Goal: Task Accomplishment & Management: Complete application form

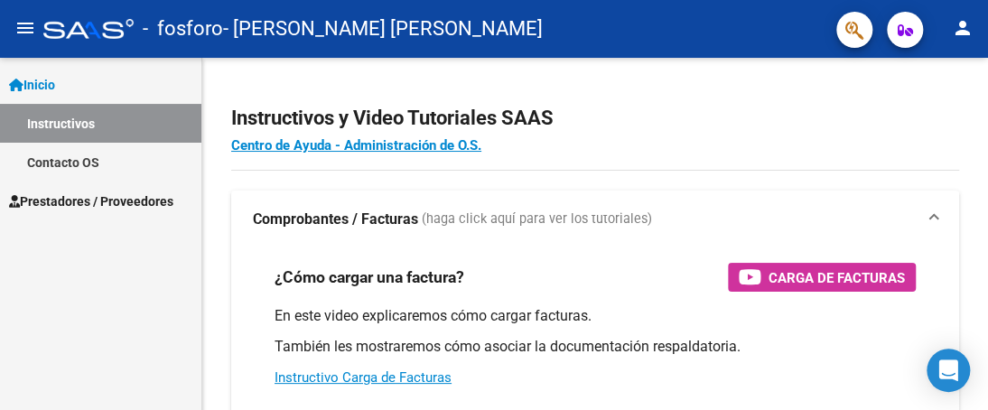
click at [79, 128] on link "Instructivos" at bounding box center [100, 123] width 201 height 39
click at [75, 197] on span "Prestadores / Proveedores" at bounding box center [91, 201] width 164 height 20
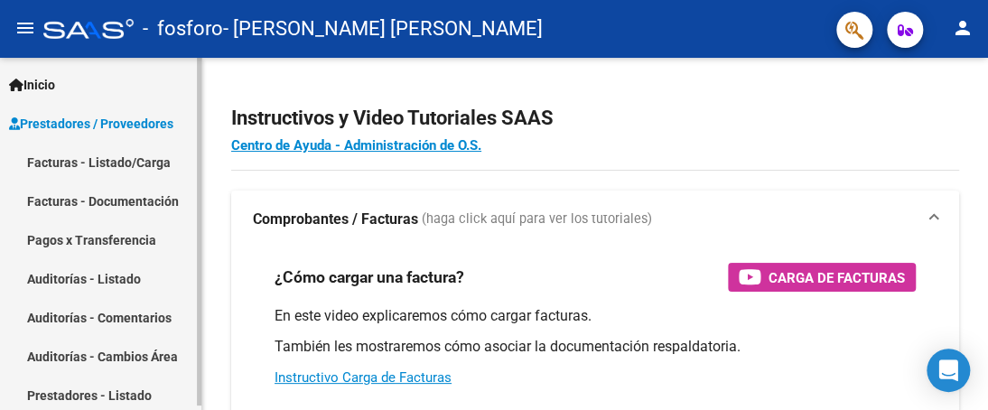
click at [88, 161] on link "Facturas - Listado/Carga" at bounding box center [100, 162] width 201 height 39
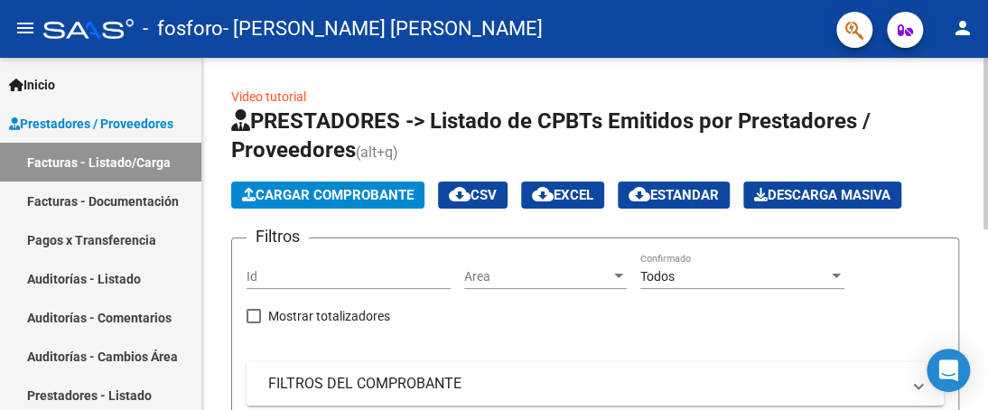
click at [312, 195] on span "Cargar Comprobante" at bounding box center [328, 195] width 172 height 16
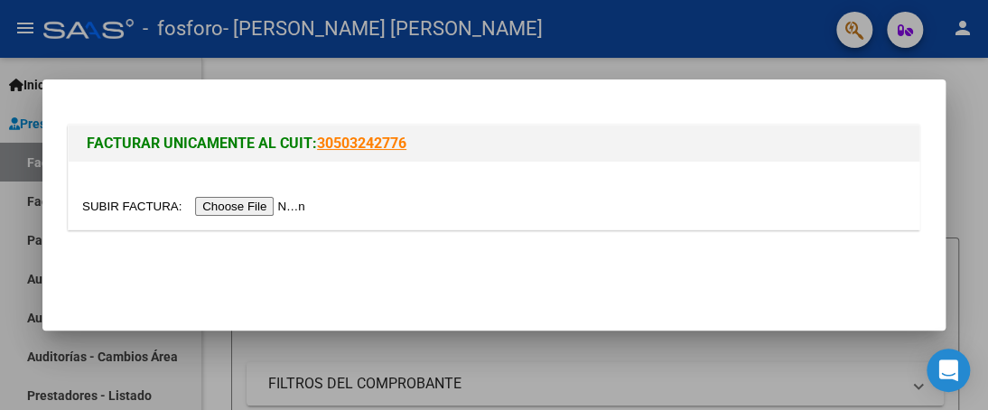
click at [287, 205] on input "file" at bounding box center [196, 206] width 229 height 19
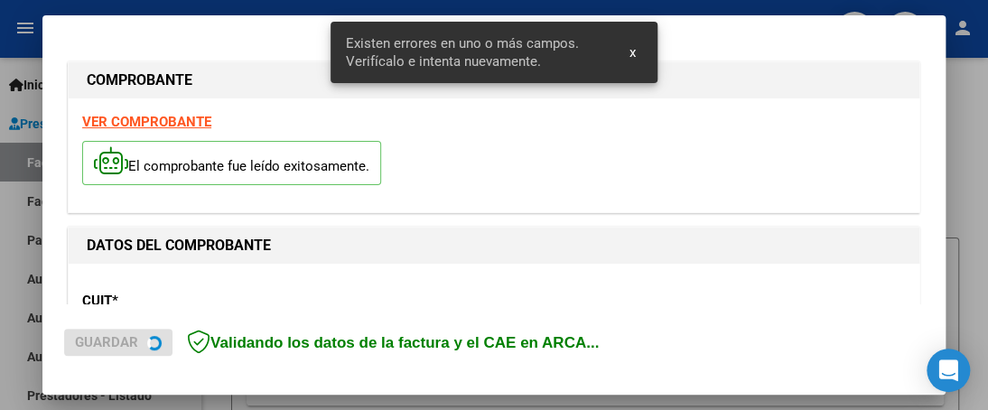
scroll to position [494, 0]
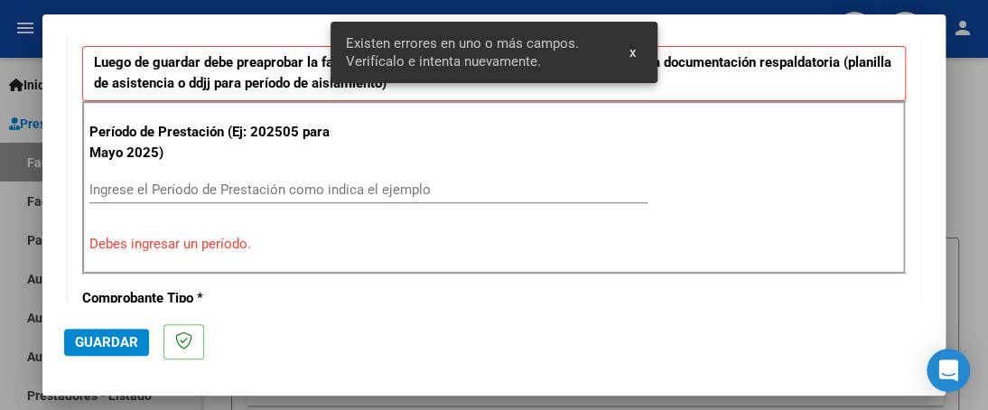
click at [329, 183] on input "Ingrese el Período de Prestación como indica el ejemplo" at bounding box center [368, 190] width 558 height 16
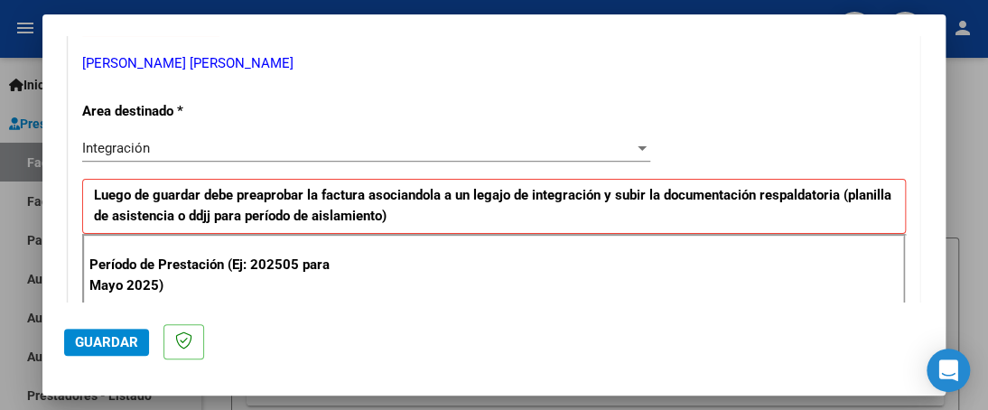
scroll to position [452, 0]
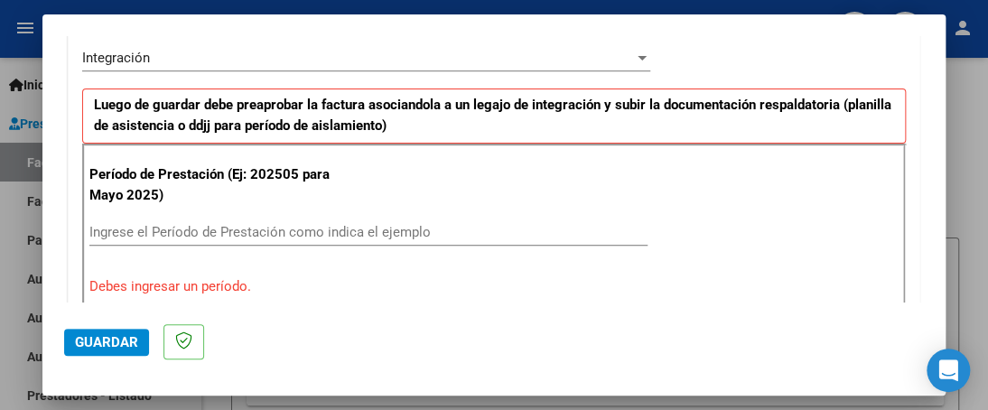
click at [292, 232] on input "Ingrese el Período de Prestación como indica el ejemplo" at bounding box center [368, 232] width 558 height 16
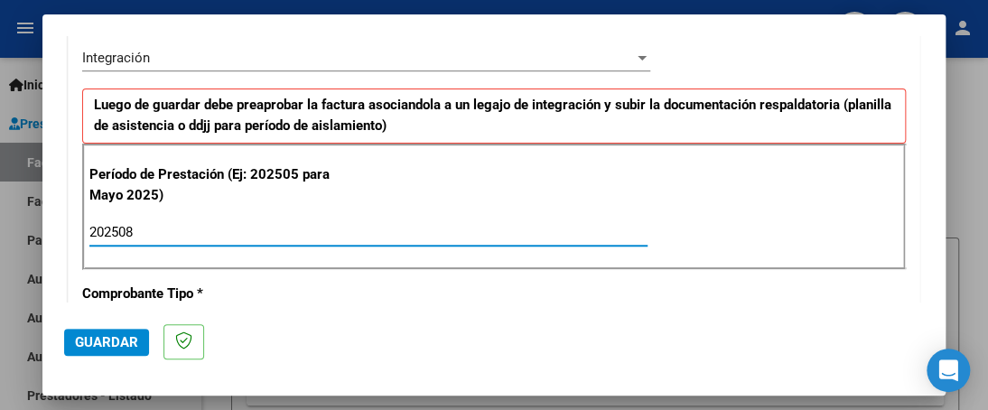
type input "202508"
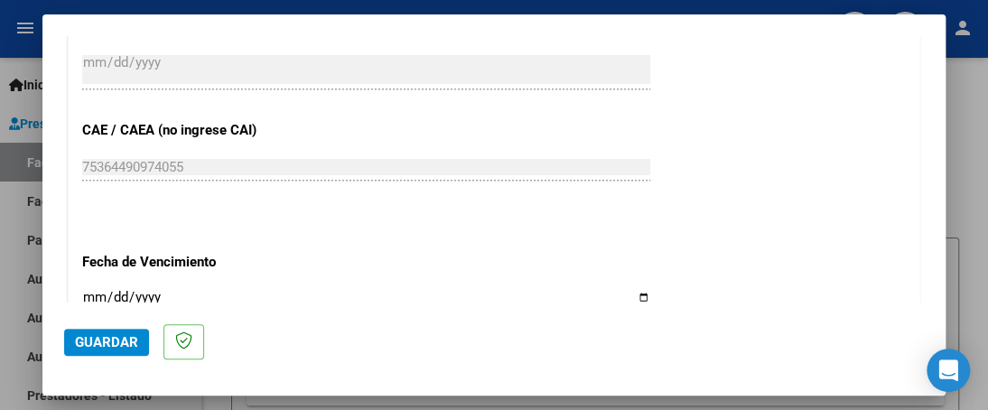
scroll to position [1174, 0]
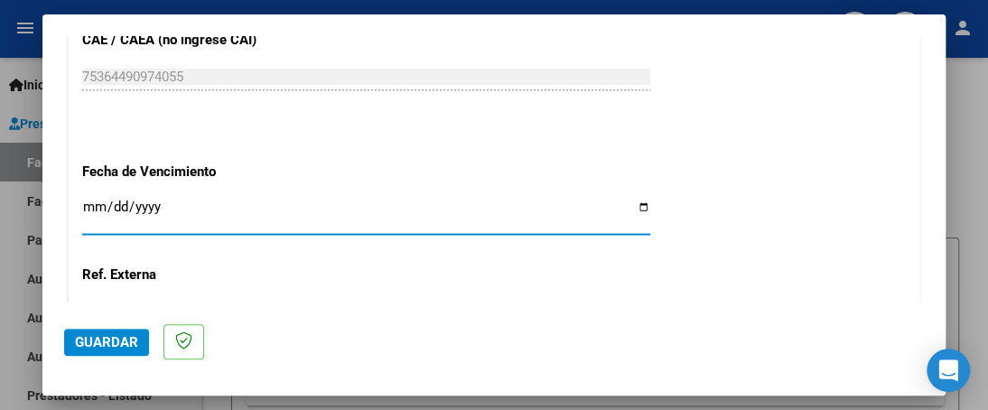
click at [639, 205] on input "Ingresar la fecha" at bounding box center [366, 214] width 568 height 29
type input "[DATE]"
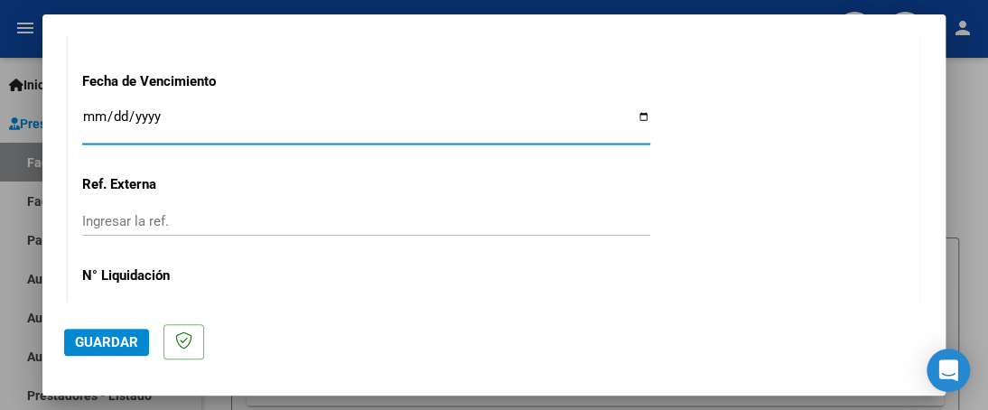
scroll to position [1375, 0]
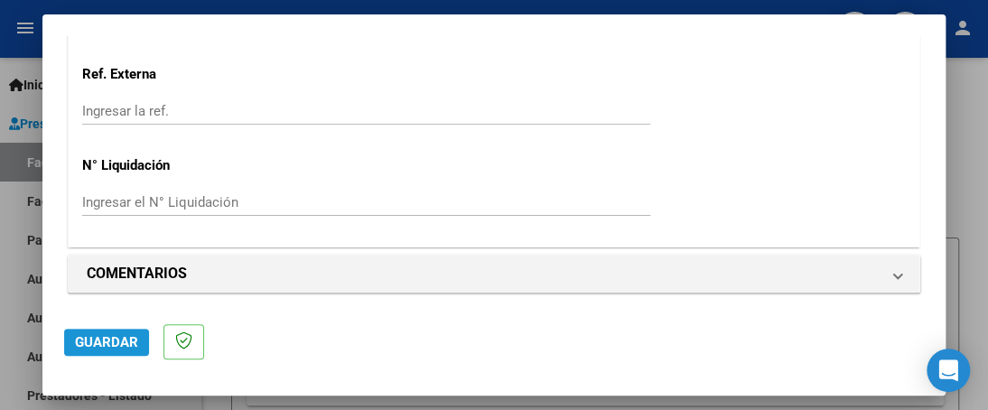
click at [123, 341] on span "Guardar" at bounding box center [106, 342] width 63 height 16
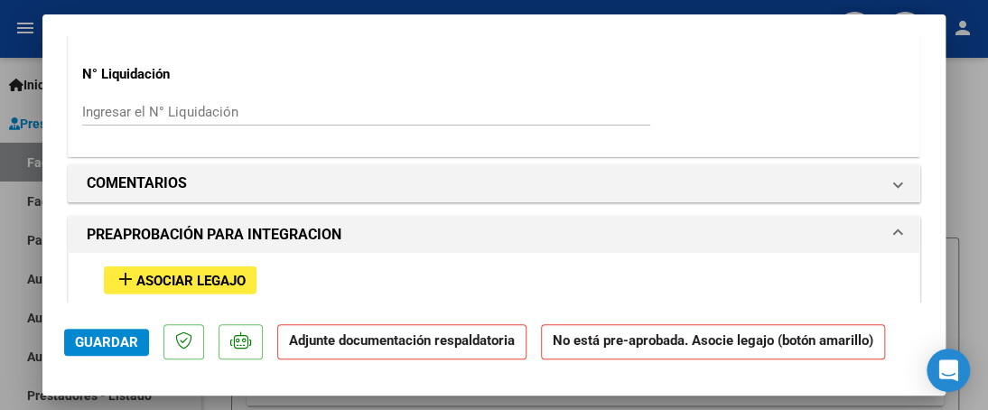
scroll to position [1626, 0]
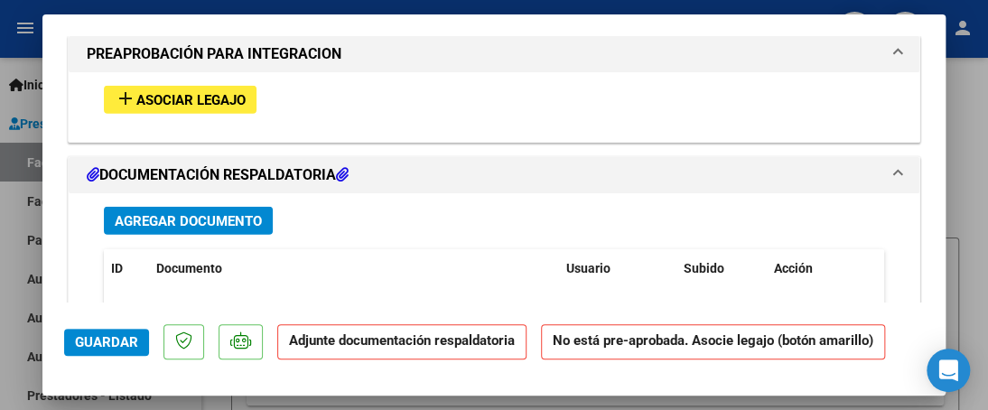
click at [194, 223] on span "Agregar Documento" at bounding box center [188, 221] width 147 height 16
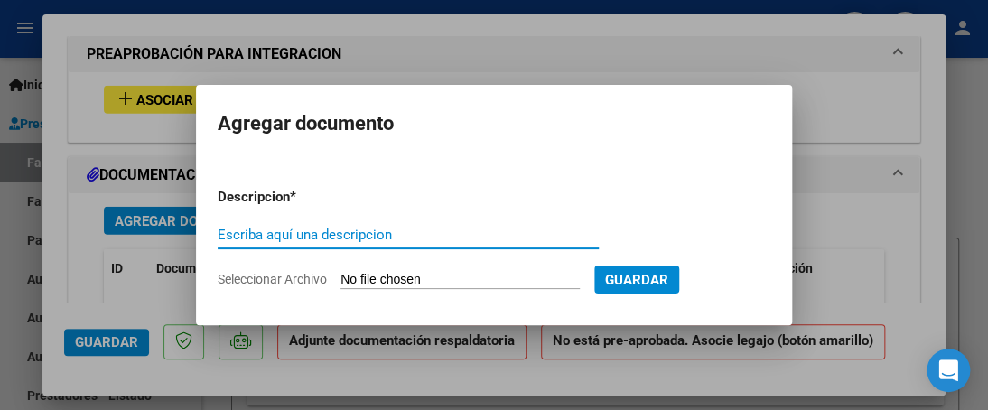
click at [467, 273] on input "Seleccionar Archivo" at bounding box center [460, 280] width 239 height 17
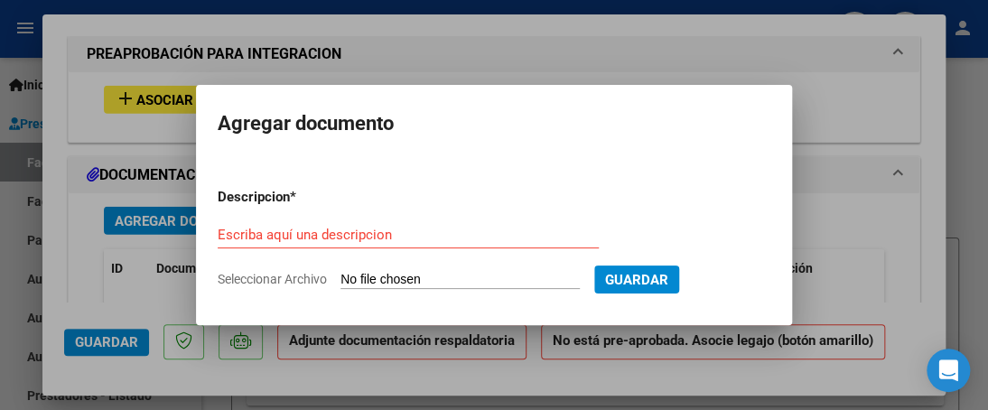
type input "C:\fakepath\PLANILLA [PERSON_NAME].pdf"
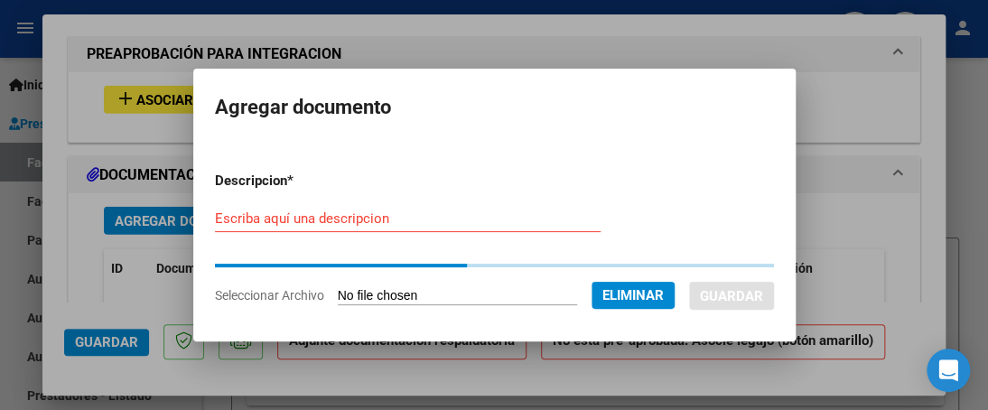
click at [405, 220] on input "Escriba aquí una descripcion" at bounding box center [408, 218] width 386 height 16
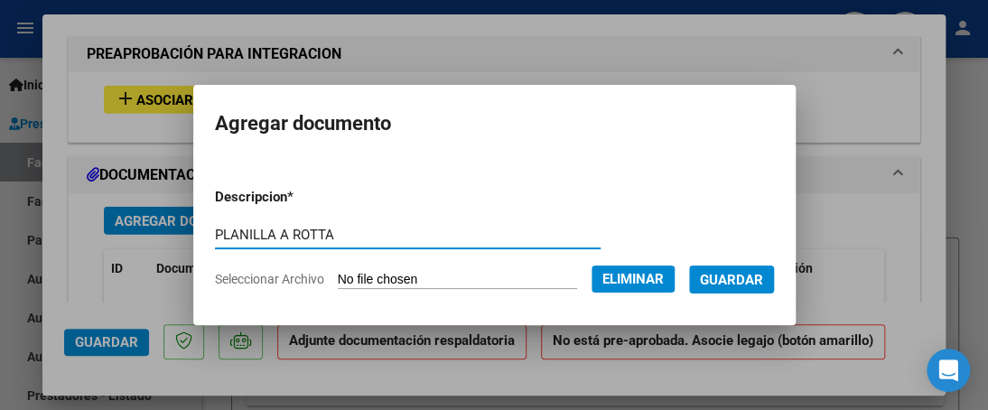
type input "PLANILLA A ROTTA"
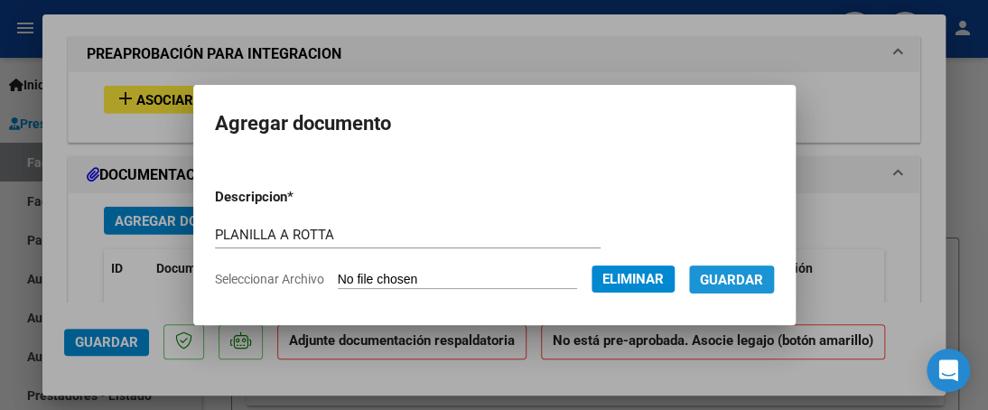
click at [729, 284] on span "Guardar" at bounding box center [731, 280] width 63 height 16
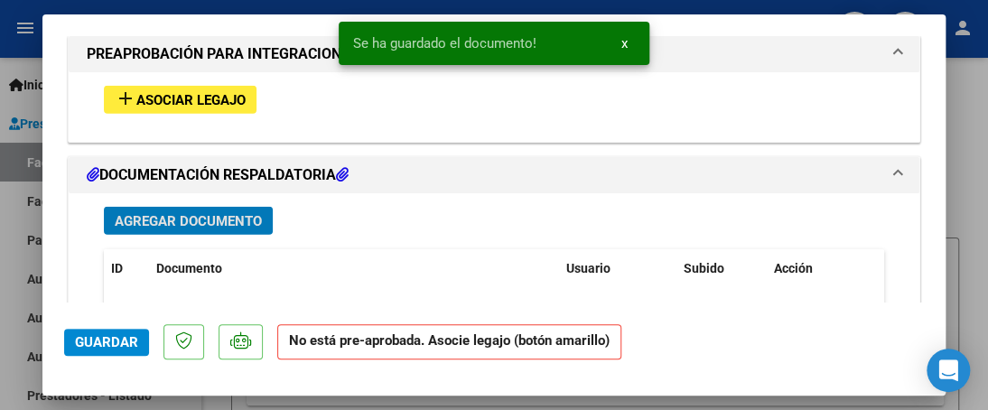
scroll to position [1535, 0]
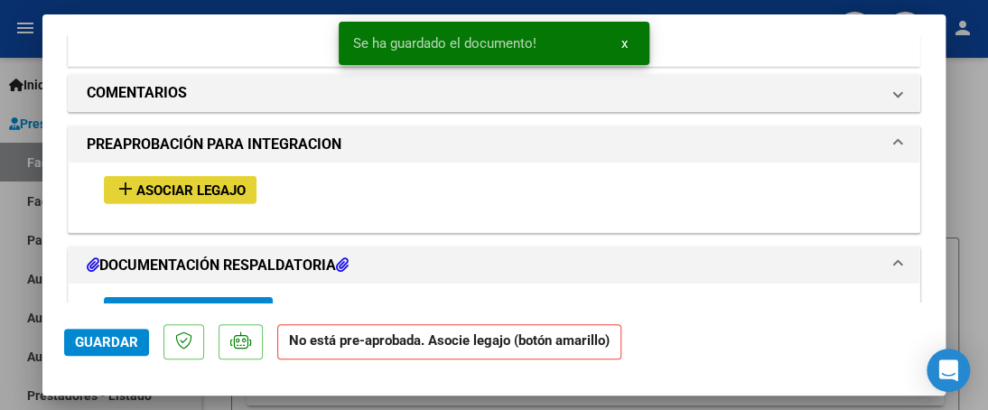
click at [215, 183] on span "Asociar Legajo" at bounding box center [190, 190] width 109 height 16
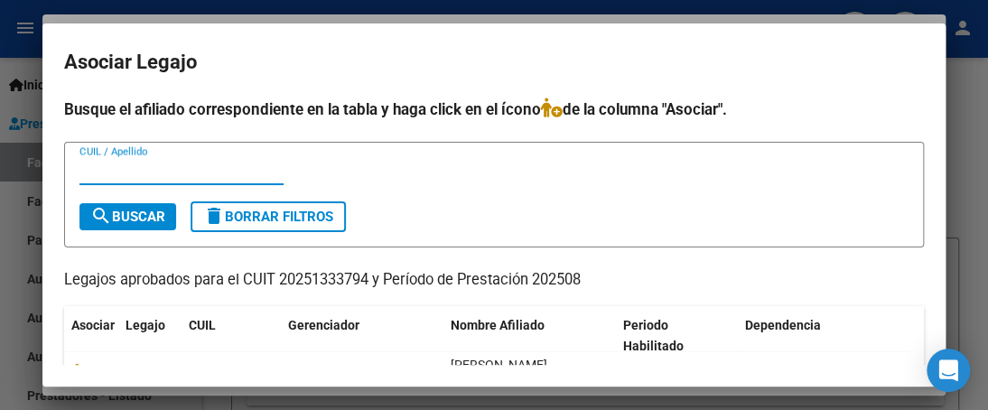
scroll to position [80, 0]
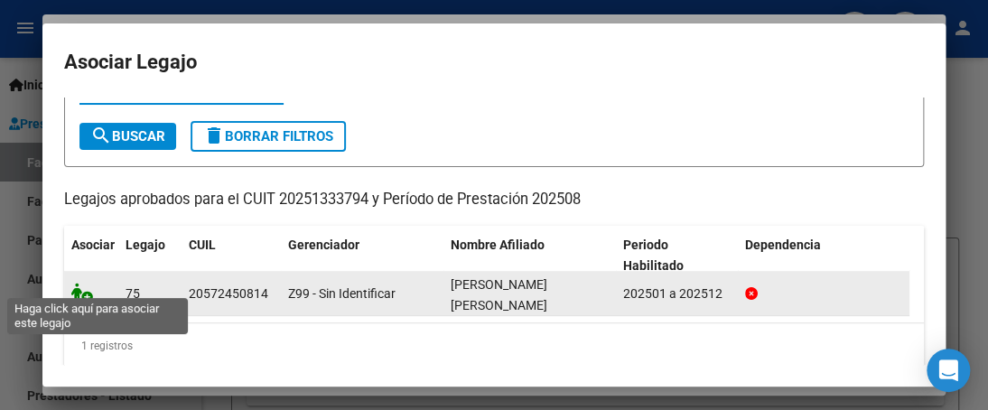
click at [88, 287] on icon at bounding box center [82, 293] width 22 height 20
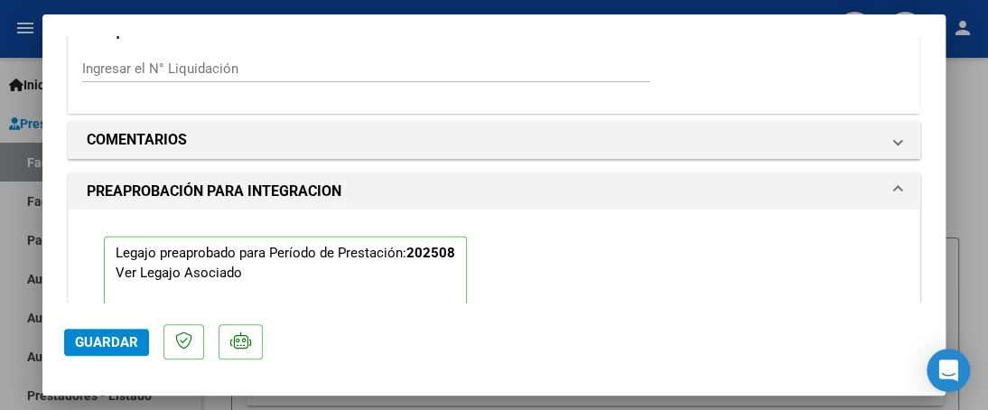
scroll to position [1582, 0]
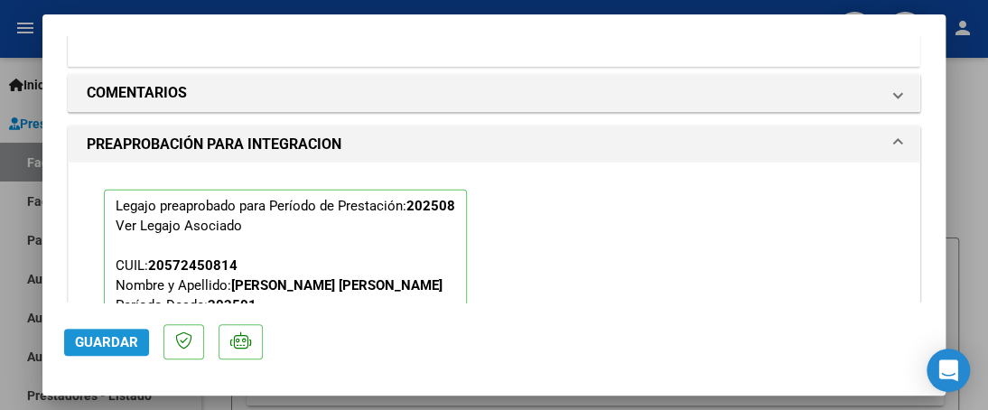
click at [105, 346] on span "Guardar" at bounding box center [106, 342] width 63 height 16
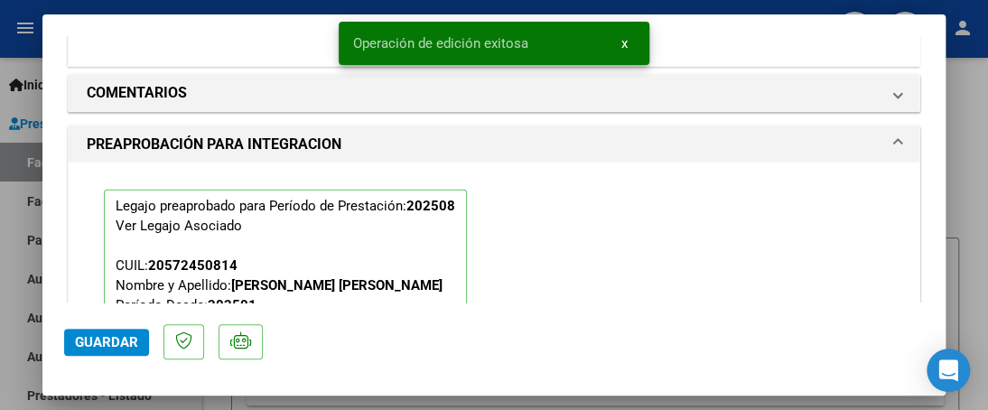
scroll to position [1131, 0]
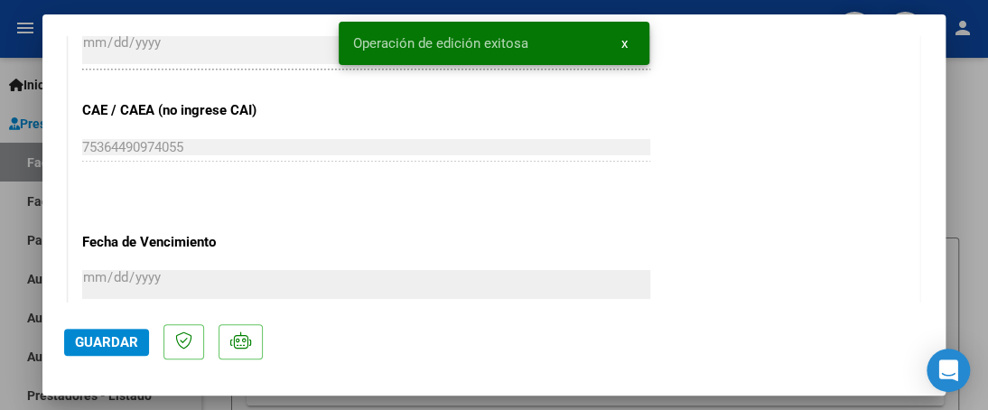
click at [14, 280] on div at bounding box center [494, 205] width 988 height 410
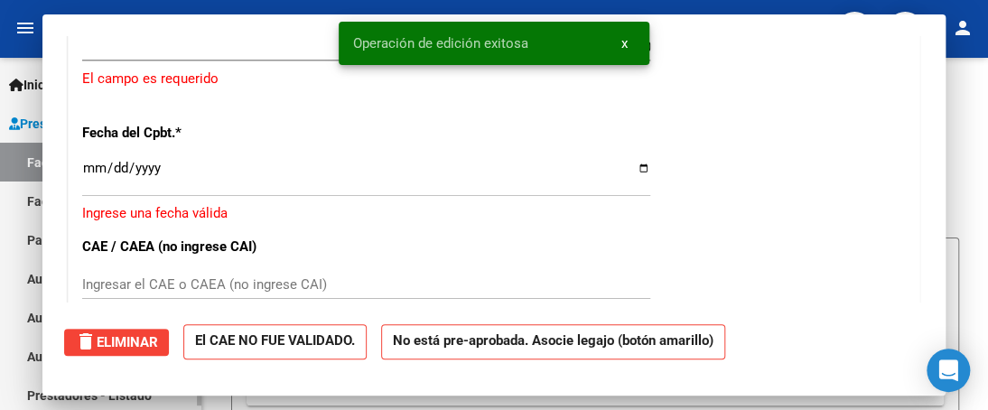
scroll to position [0, 0]
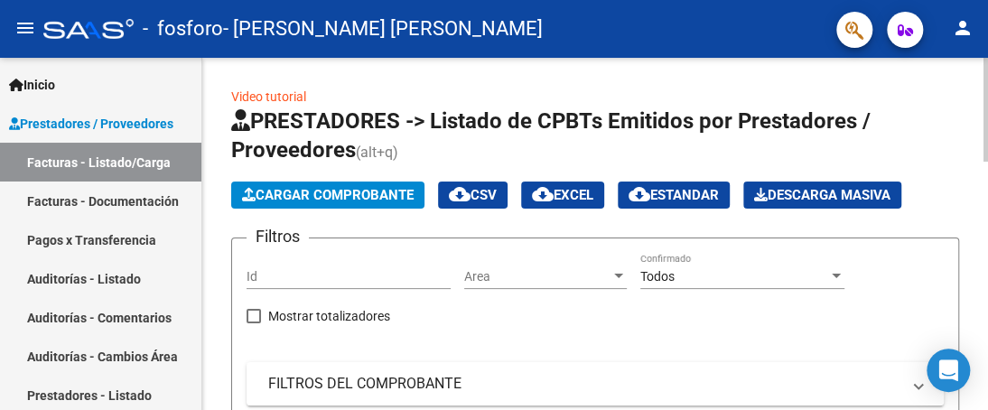
click at [326, 194] on span "Cargar Comprobante" at bounding box center [328, 195] width 172 height 16
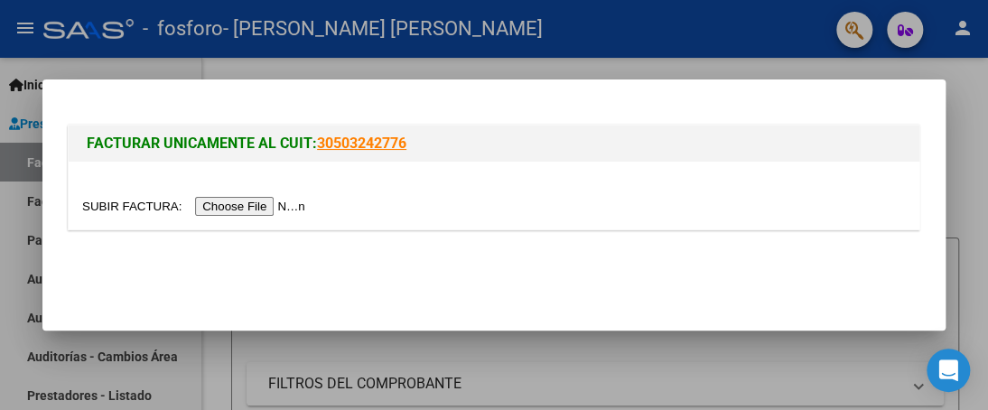
click at [267, 209] on input "file" at bounding box center [196, 206] width 229 height 19
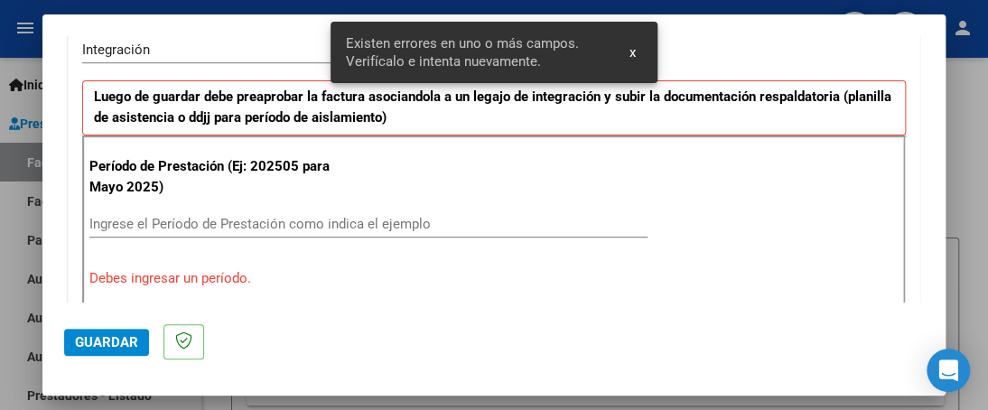
scroll to position [494, 0]
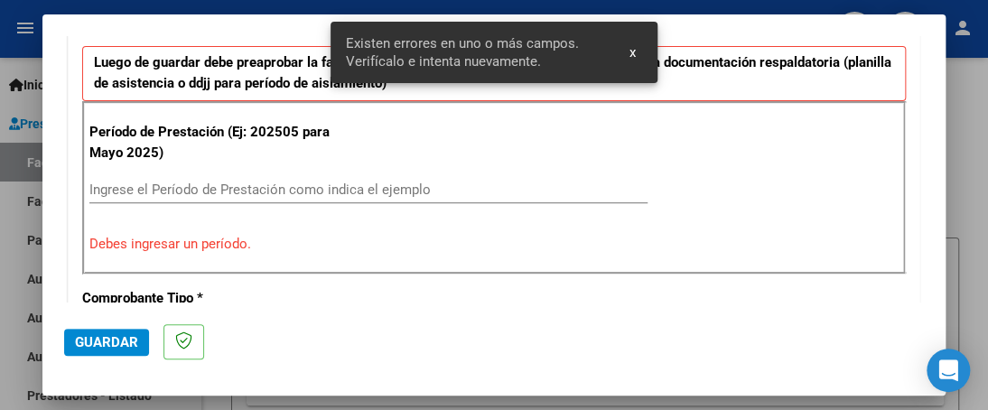
click at [340, 178] on div "Ingrese el Período de Prestación como indica el ejemplo" at bounding box center [368, 189] width 558 height 27
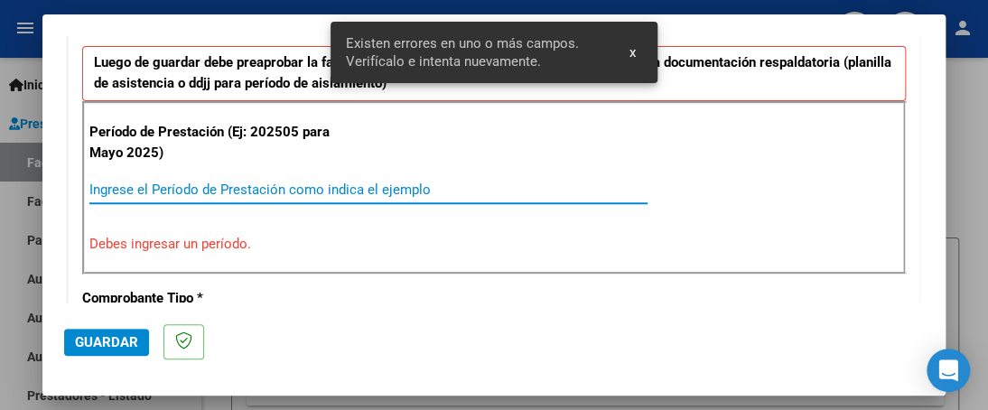
click at [350, 194] on input "Ingrese el Período de Prestación como indica el ejemplo" at bounding box center [368, 190] width 558 height 16
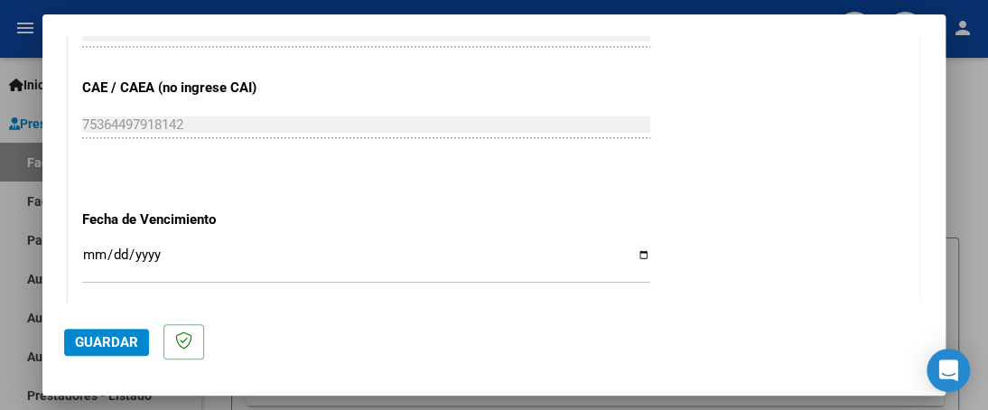
scroll to position [1217, 0]
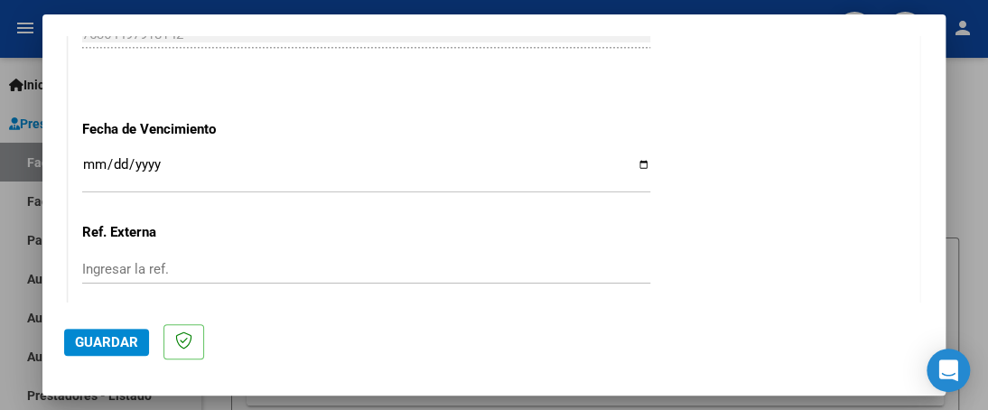
type input "202508"
click at [637, 164] on input "Ingresar la fecha" at bounding box center [366, 171] width 568 height 29
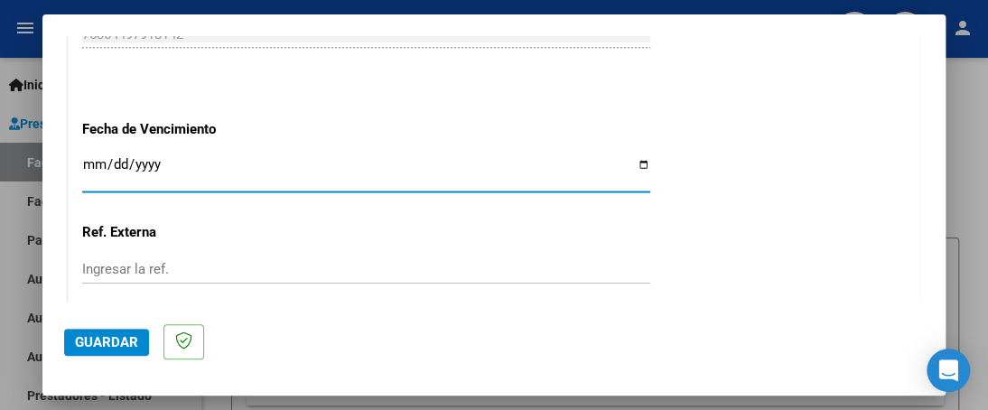
type input "[DATE]"
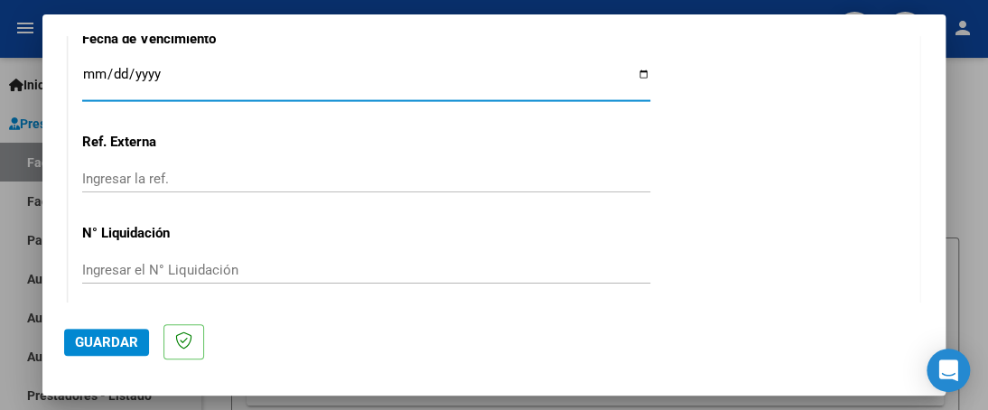
scroll to position [1375, 0]
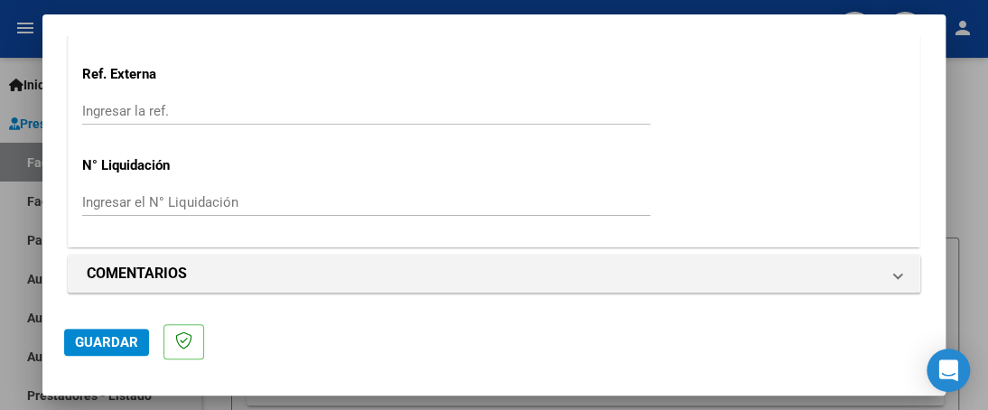
click at [96, 335] on span "Guardar" at bounding box center [106, 342] width 63 height 16
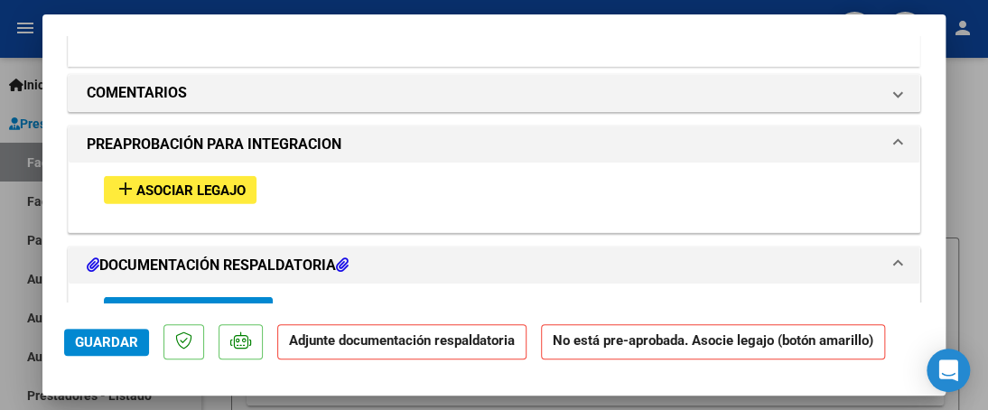
scroll to position [1626, 0]
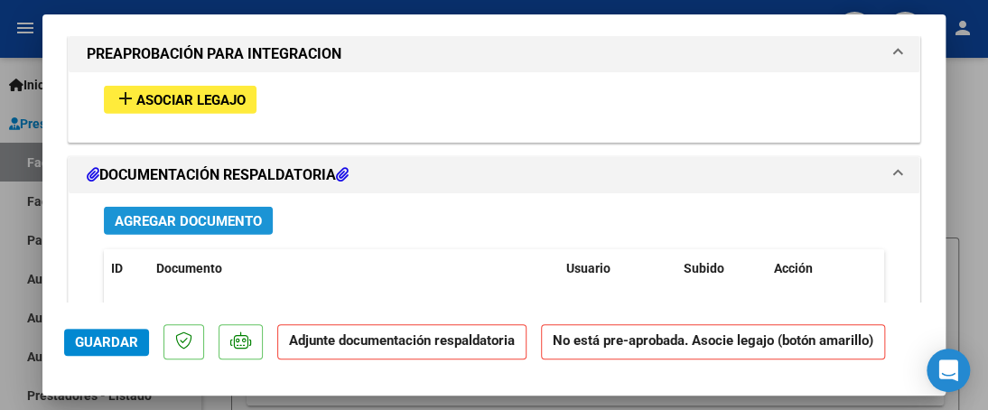
click at [206, 216] on span "Agregar Documento" at bounding box center [188, 221] width 147 height 16
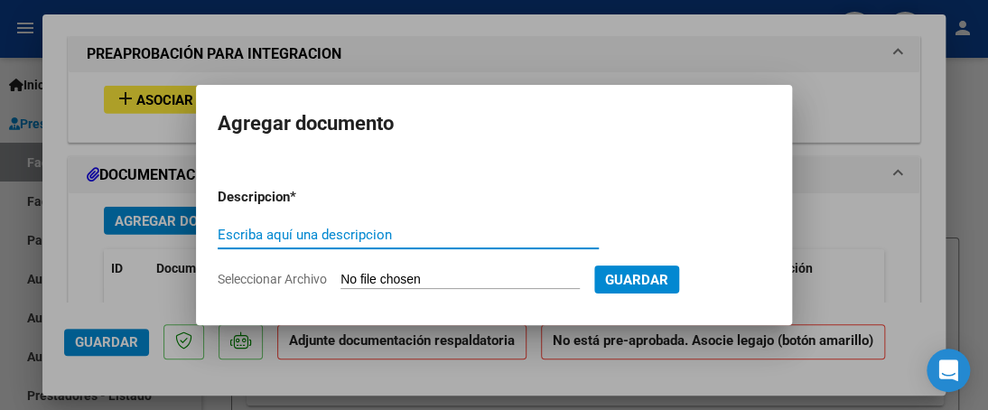
click at [383, 277] on input "Seleccionar Archivo" at bounding box center [460, 280] width 239 height 17
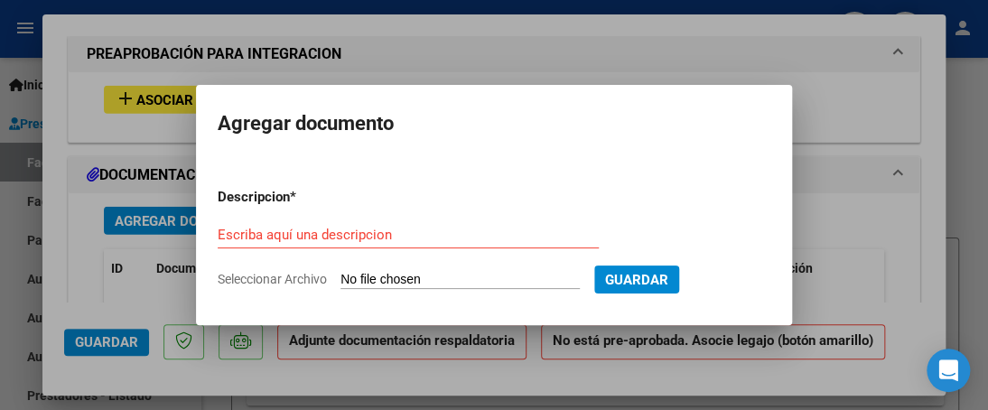
type input "C:\fakepath\PLANILLA [PERSON_NAME].pdf"
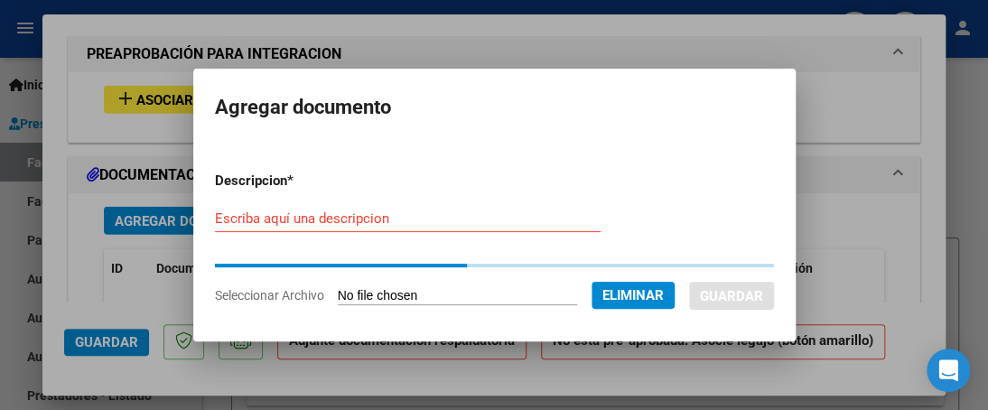
click at [424, 219] on input "Escriba aquí una descripcion" at bounding box center [408, 218] width 386 height 16
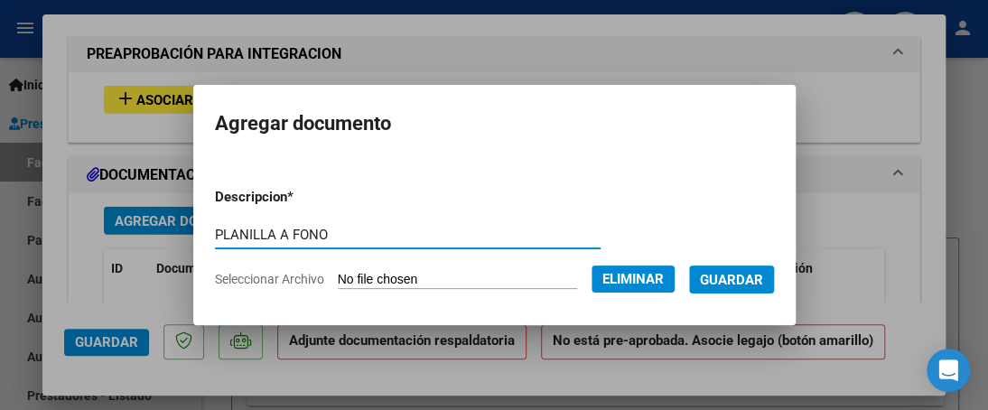
type input "PLANILLA A FONO"
click at [763, 277] on span "Guardar" at bounding box center [731, 280] width 63 height 16
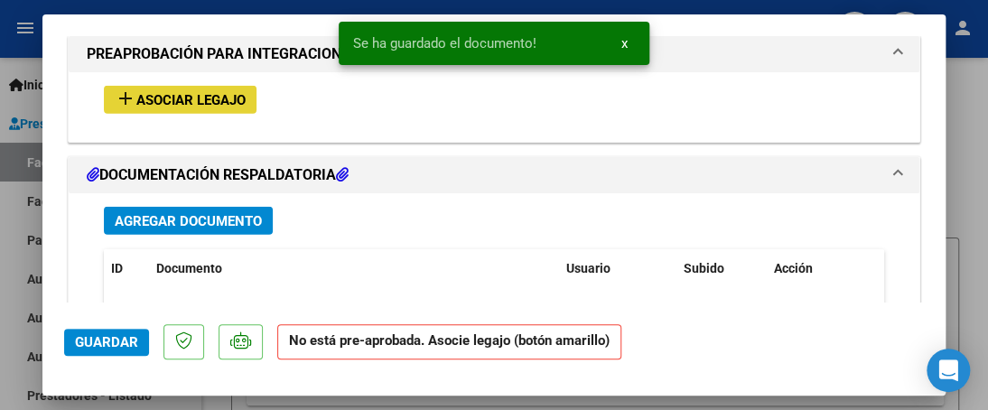
click at [224, 94] on span "Asociar Legajo" at bounding box center [190, 100] width 109 height 16
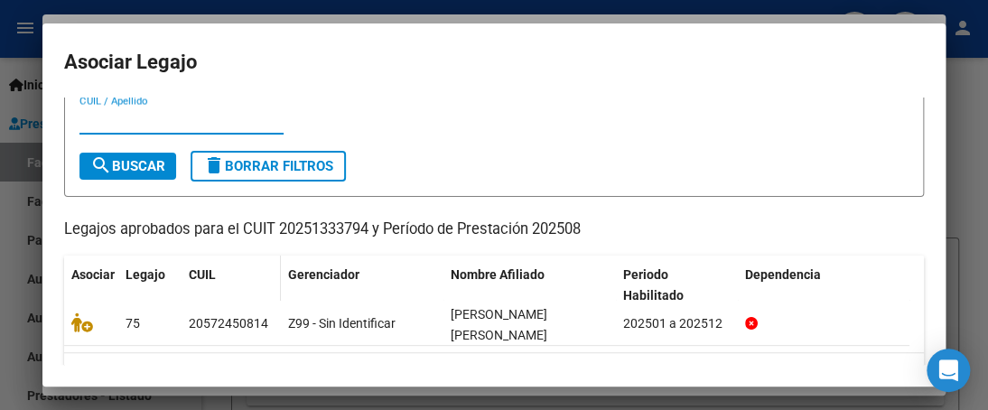
scroll to position [80, 0]
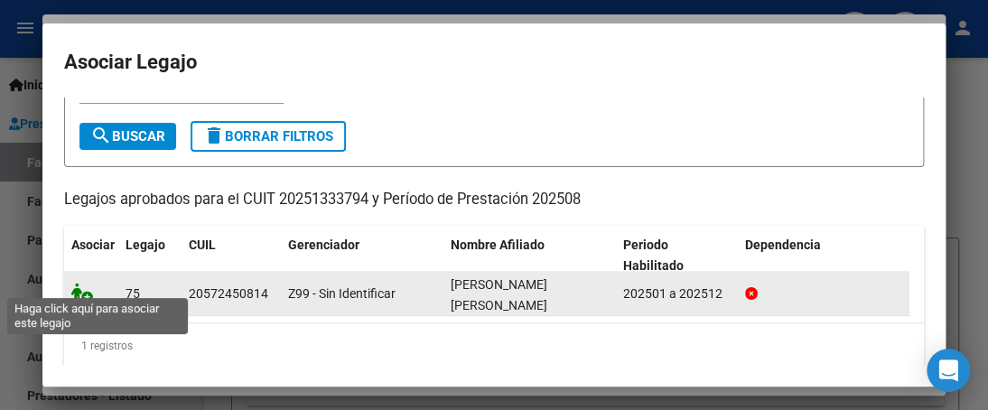
click at [83, 283] on icon at bounding box center [82, 293] width 22 height 20
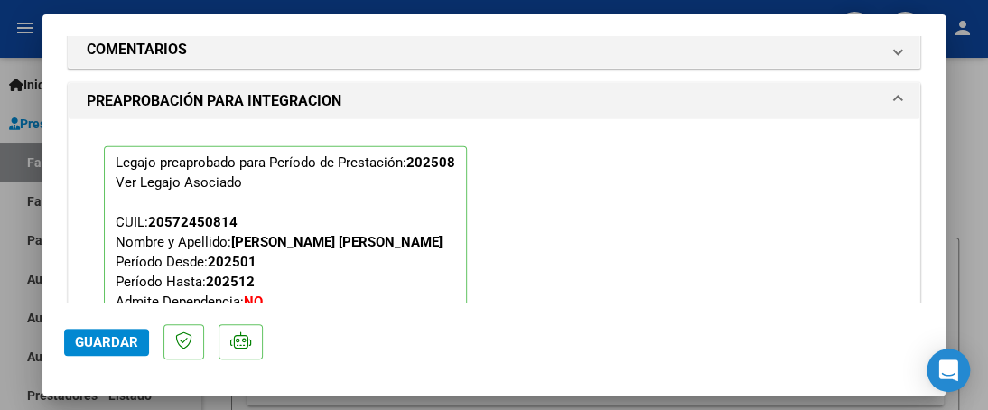
scroll to position [1673, 0]
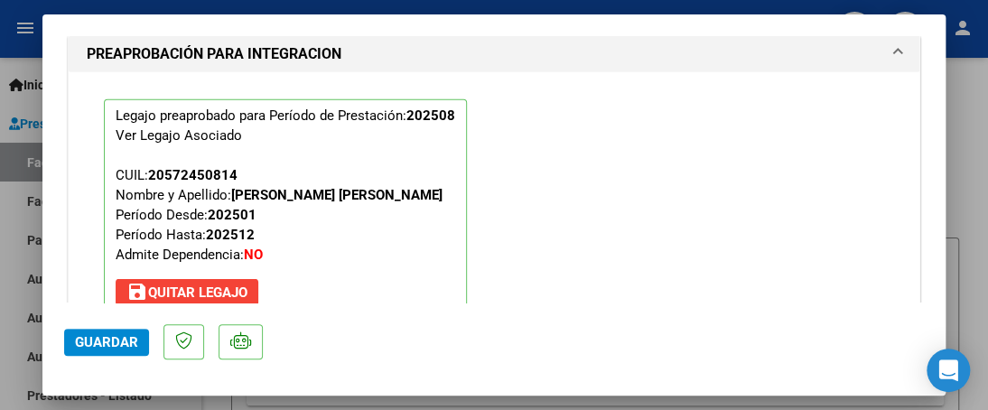
click at [113, 338] on span "Guardar" at bounding box center [106, 342] width 63 height 16
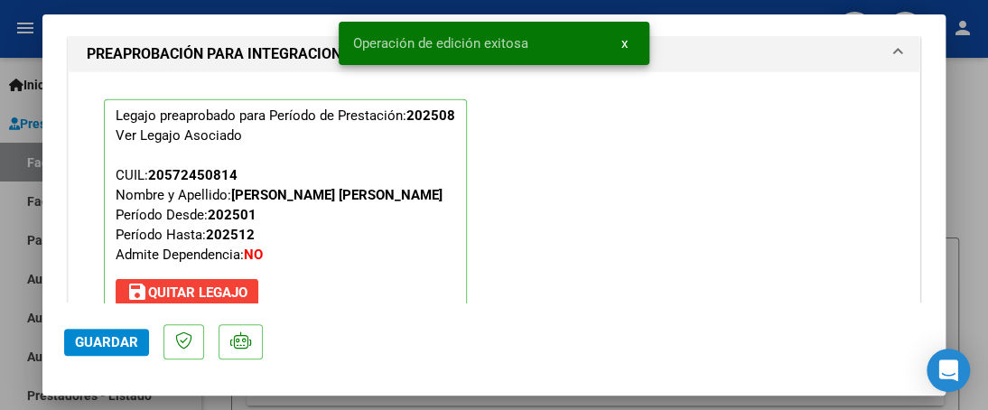
click at [9, 229] on div at bounding box center [494, 205] width 988 height 410
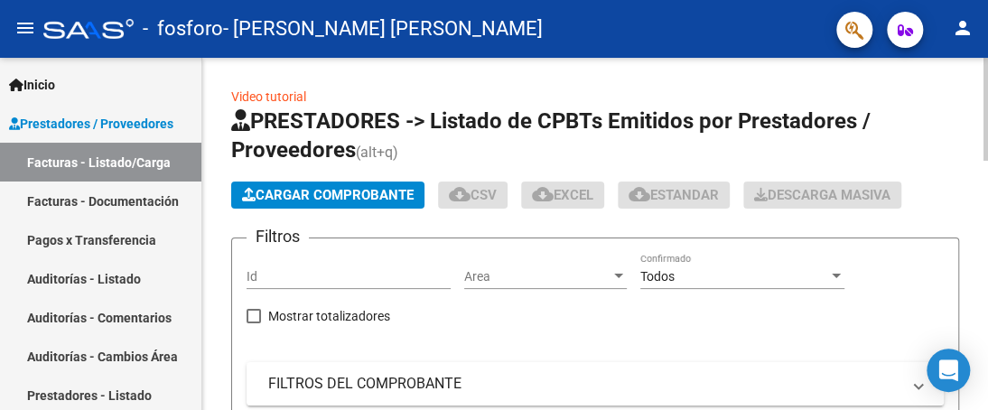
click at [285, 191] on span "Cargar Comprobante" at bounding box center [328, 195] width 172 height 16
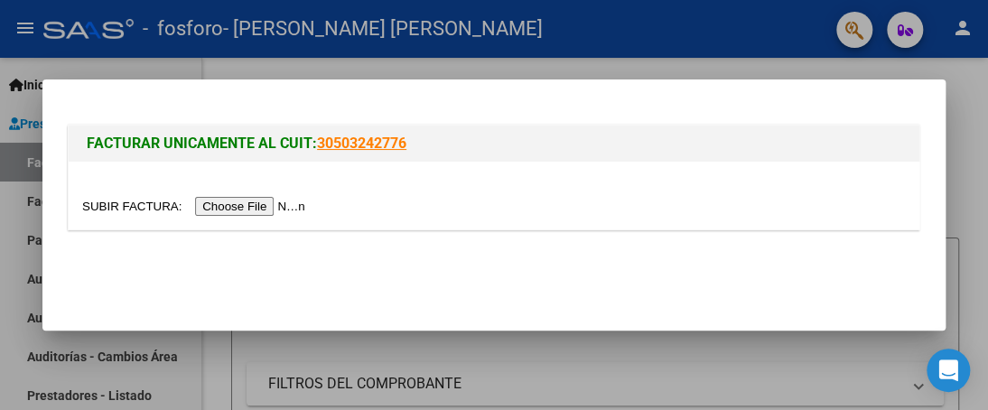
click at [271, 201] on input "file" at bounding box center [196, 206] width 229 height 19
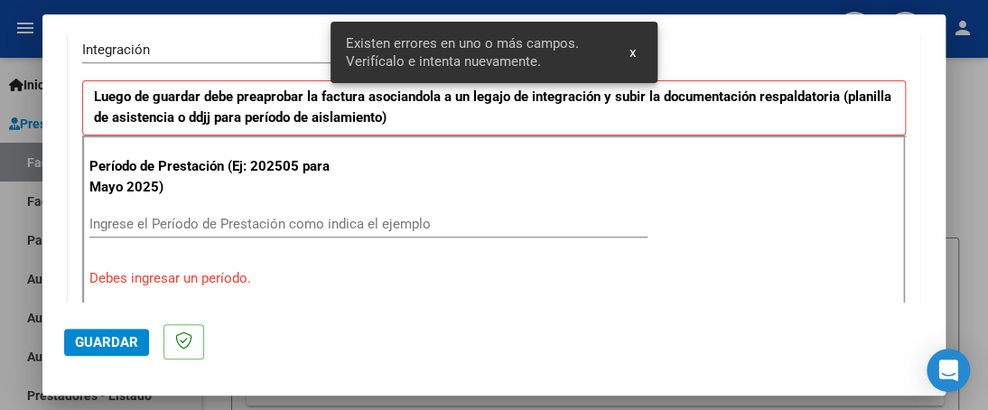
scroll to position [494, 0]
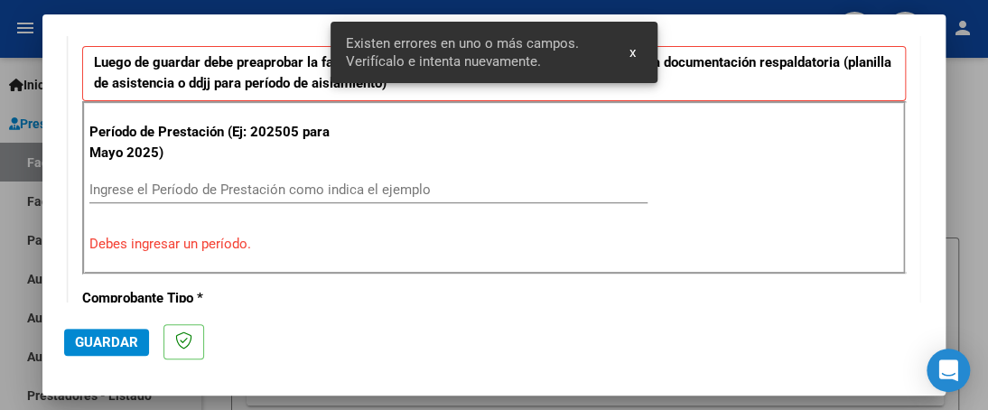
click at [351, 191] on input "Ingrese el Período de Prestación como indica el ejemplo" at bounding box center [368, 190] width 558 height 16
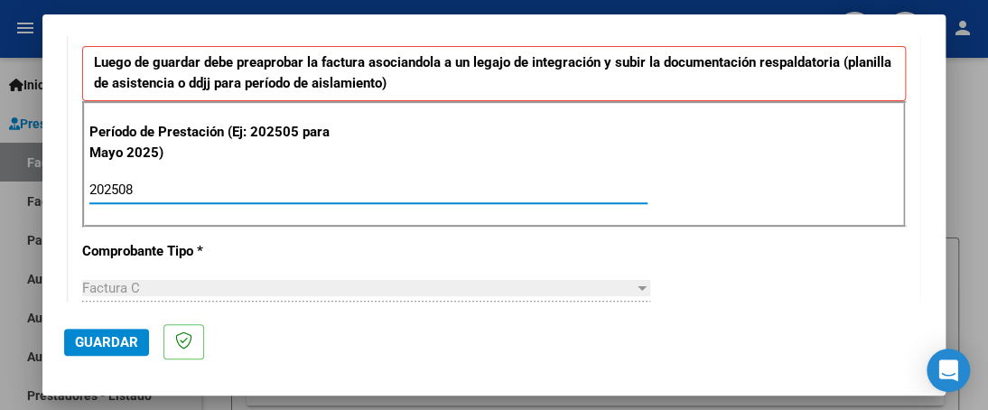
type input "202508"
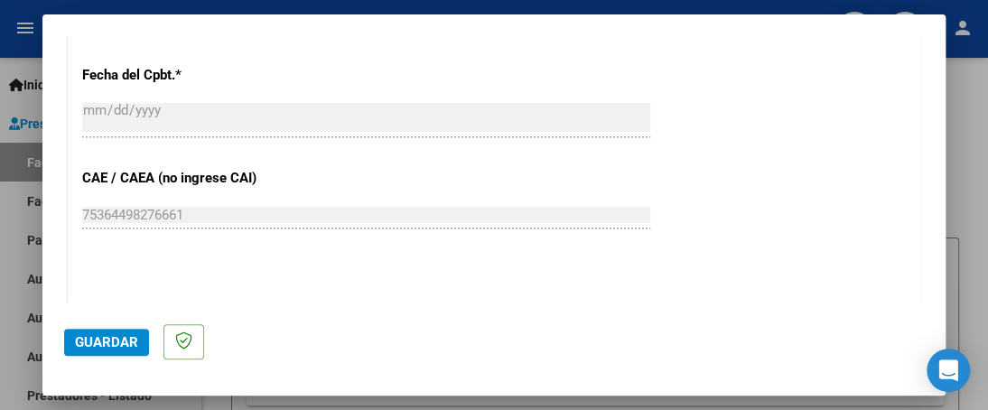
scroll to position [1126, 0]
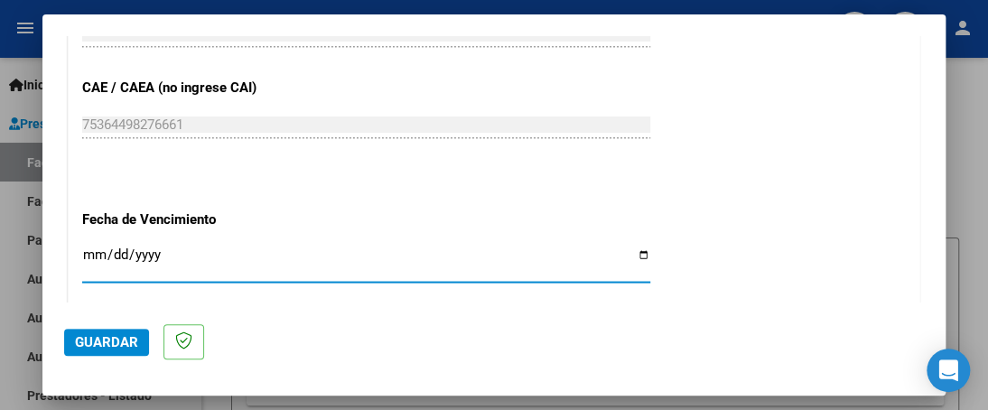
click at [636, 256] on input "Ingresar la fecha" at bounding box center [366, 261] width 568 height 29
type input "[DATE]"
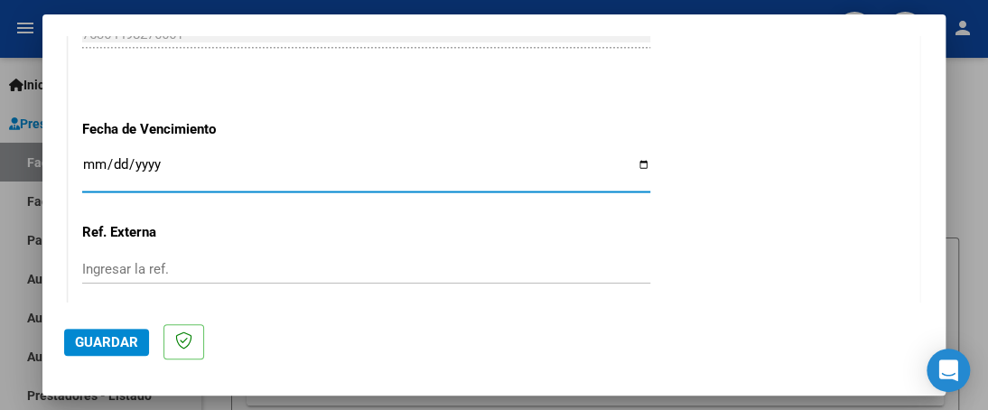
scroll to position [1375, 0]
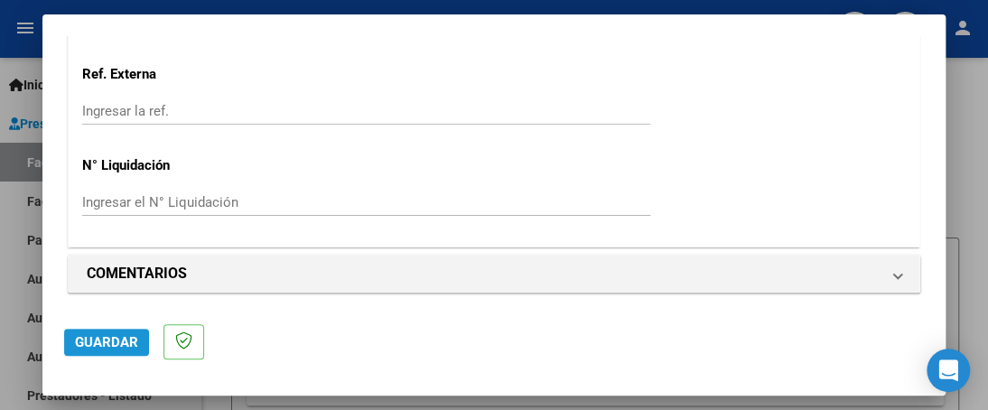
click at [116, 339] on span "Guardar" at bounding box center [106, 342] width 63 height 16
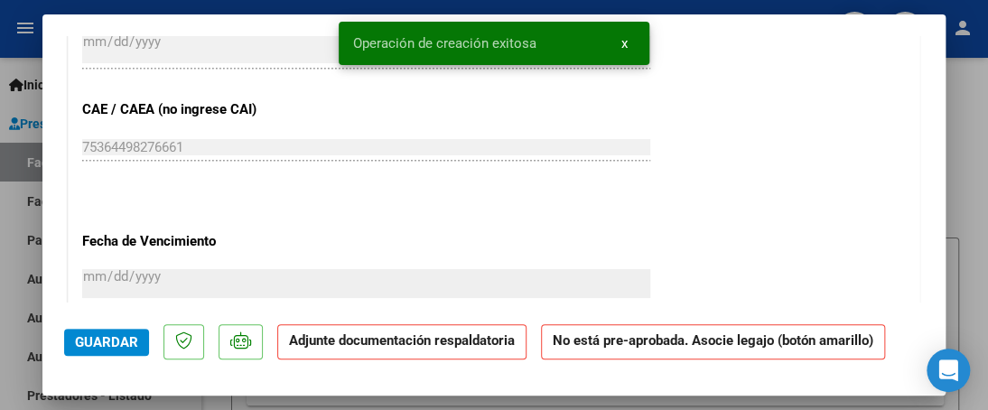
scroll to position [1626, 0]
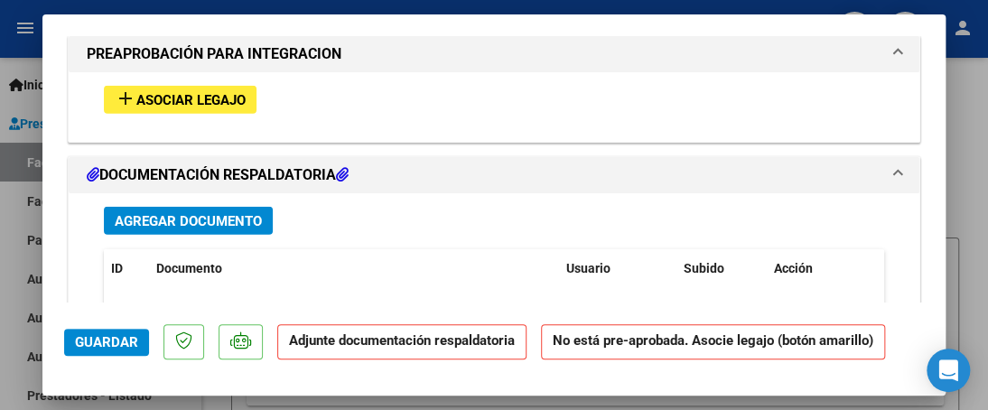
click at [231, 213] on span "Agregar Documento" at bounding box center [188, 221] width 147 height 16
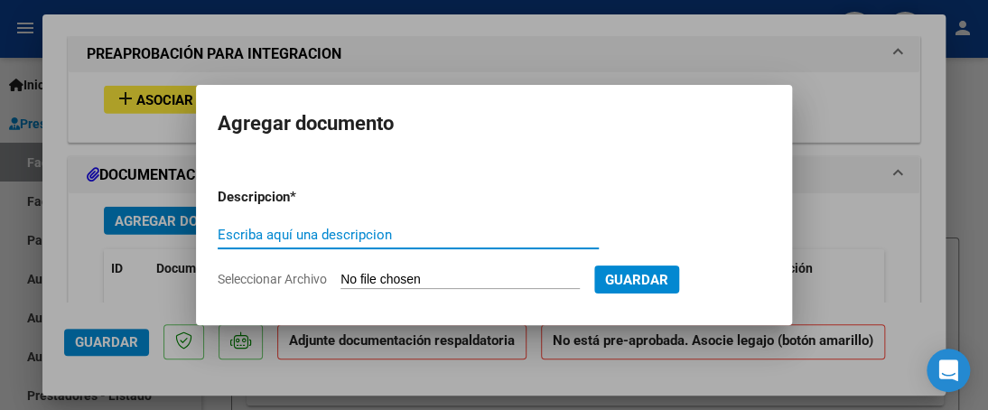
click at [294, 230] on input "Escriba aquí una descripcion" at bounding box center [408, 235] width 381 height 16
click at [383, 278] on input "Seleccionar Archivo" at bounding box center [460, 280] width 239 height 17
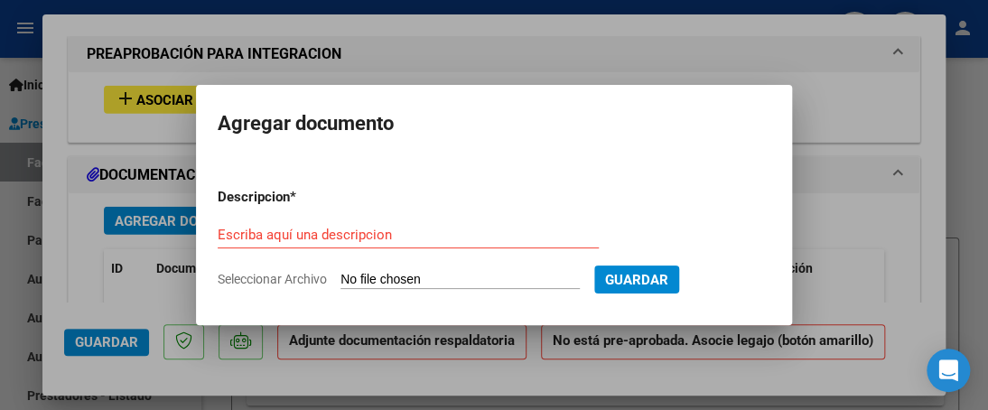
type input "C:\fakepath\PLANILLA MIQUEAS A EZEIZA.pdf"
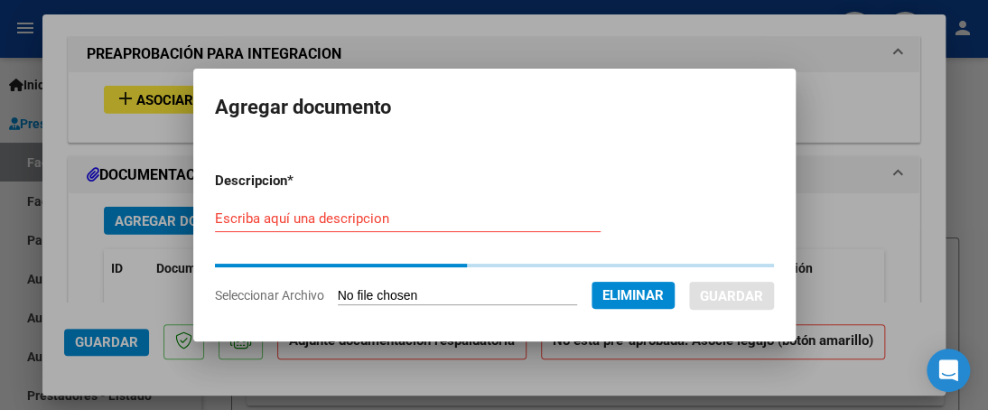
click at [421, 223] on input "Escriba aquí una descripcion" at bounding box center [408, 218] width 386 height 16
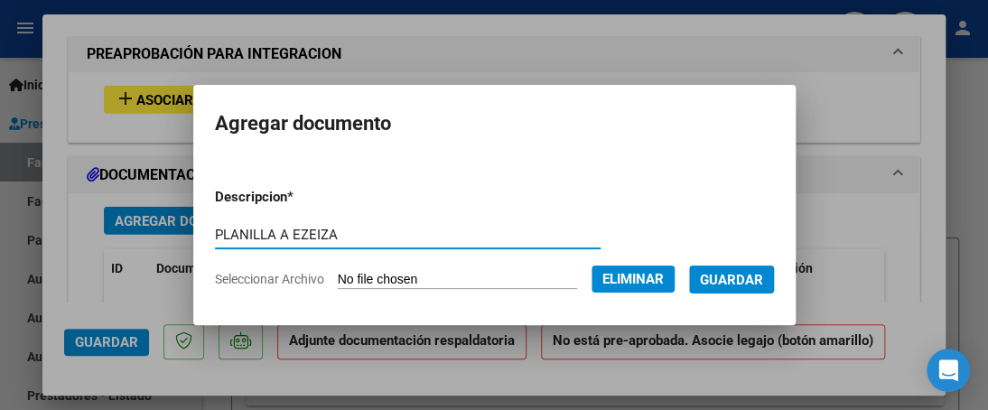
type input "PLANILLA A EZEIZA"
click at [763, 279] on span "Guardar" at bounding box center [731, 280] width 63 height 16
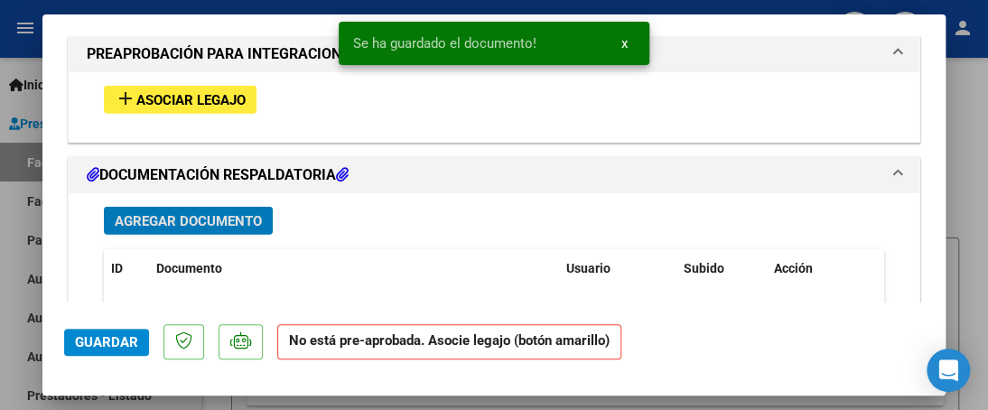
click at [102, 341] on span "Guardar" at bounding box center [106, 342] width 63 height 16
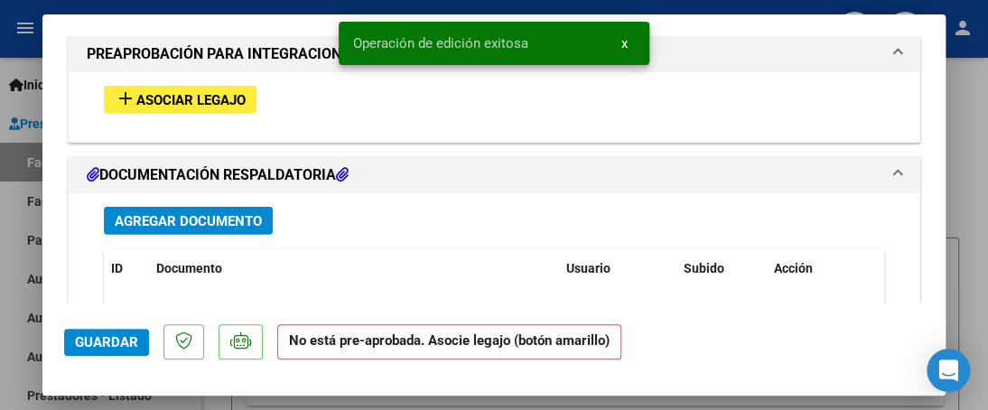
click at [18, 245] on div at bounding box center [494, 205] width 988 height 410
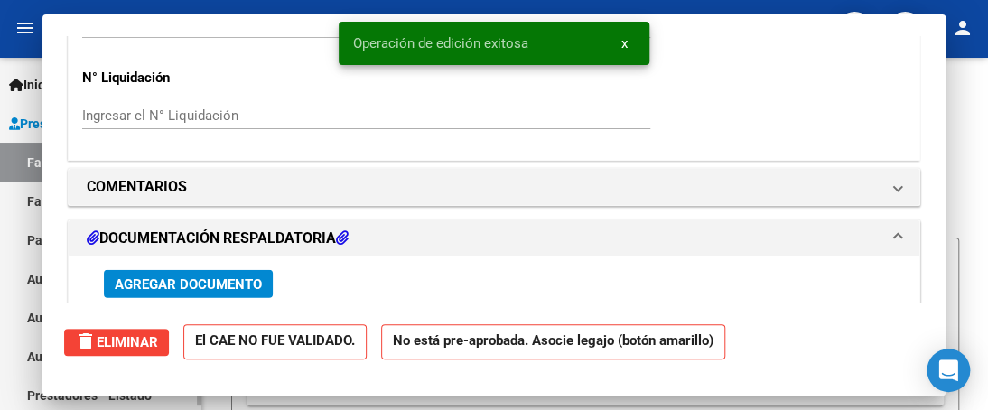
scroll to position [0, 0]
